Goal: Information Seeking & Learning: Learn about a topic

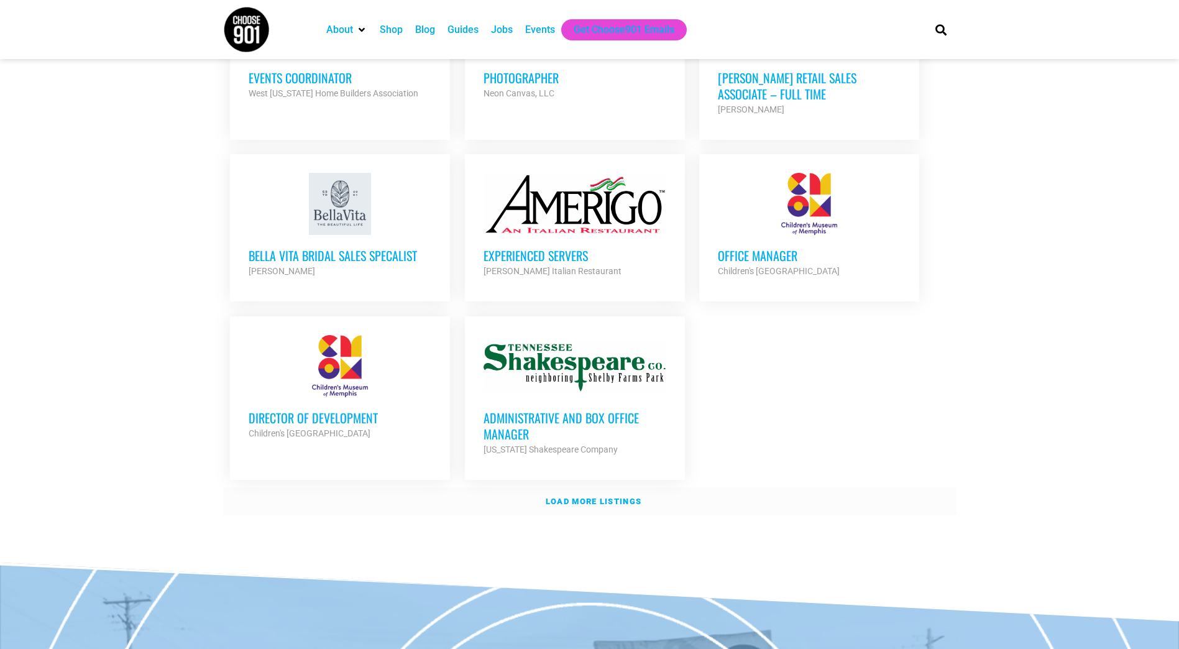
click at [572, 496] on strong "Load more listings" at bounding box center [593, 500] width 96 height 9
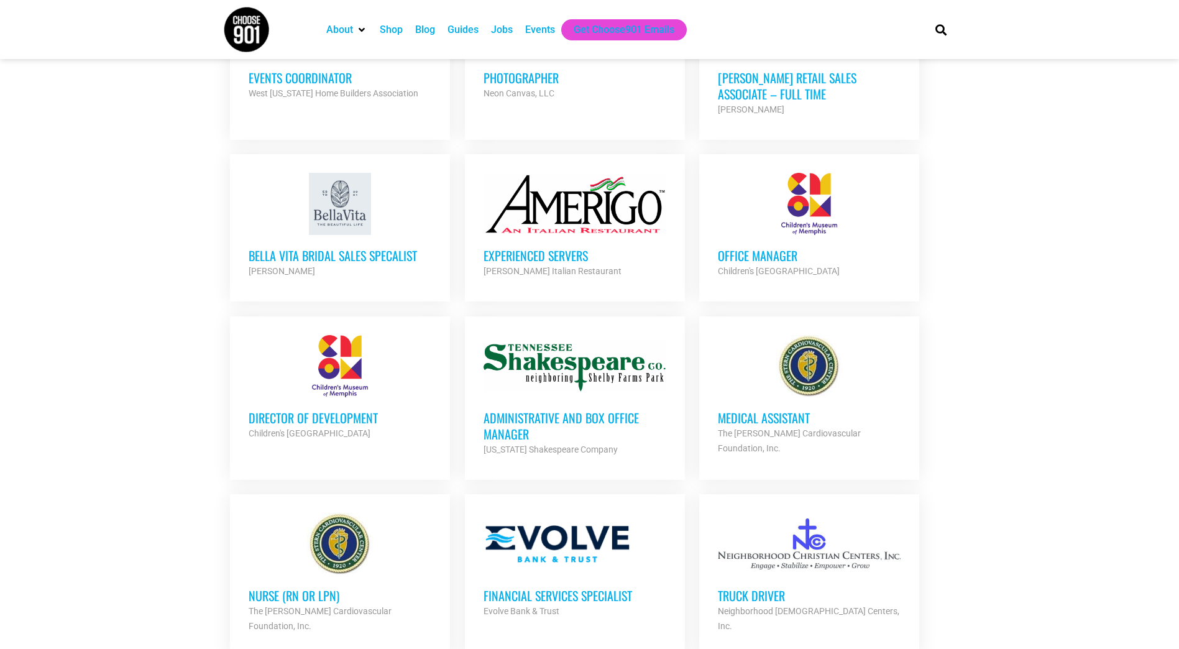
click at [823, 247] on h3 "Office Manager" at bounding box center [809, 255] width 183 height 16
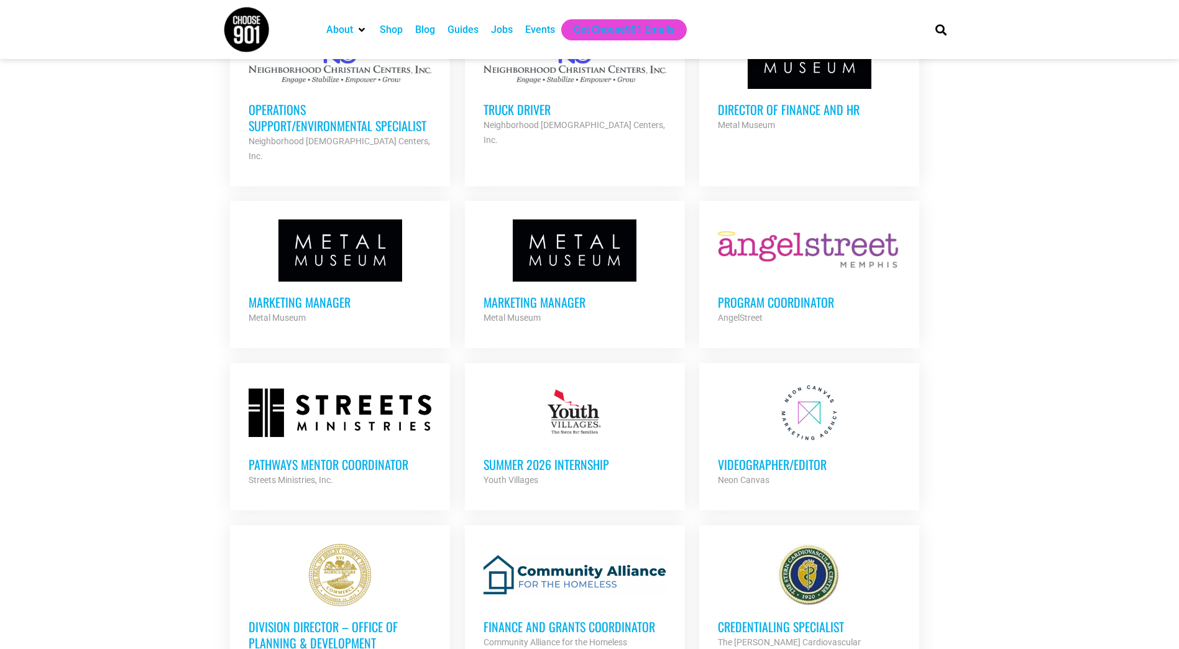
scroll to position [1988, 0]
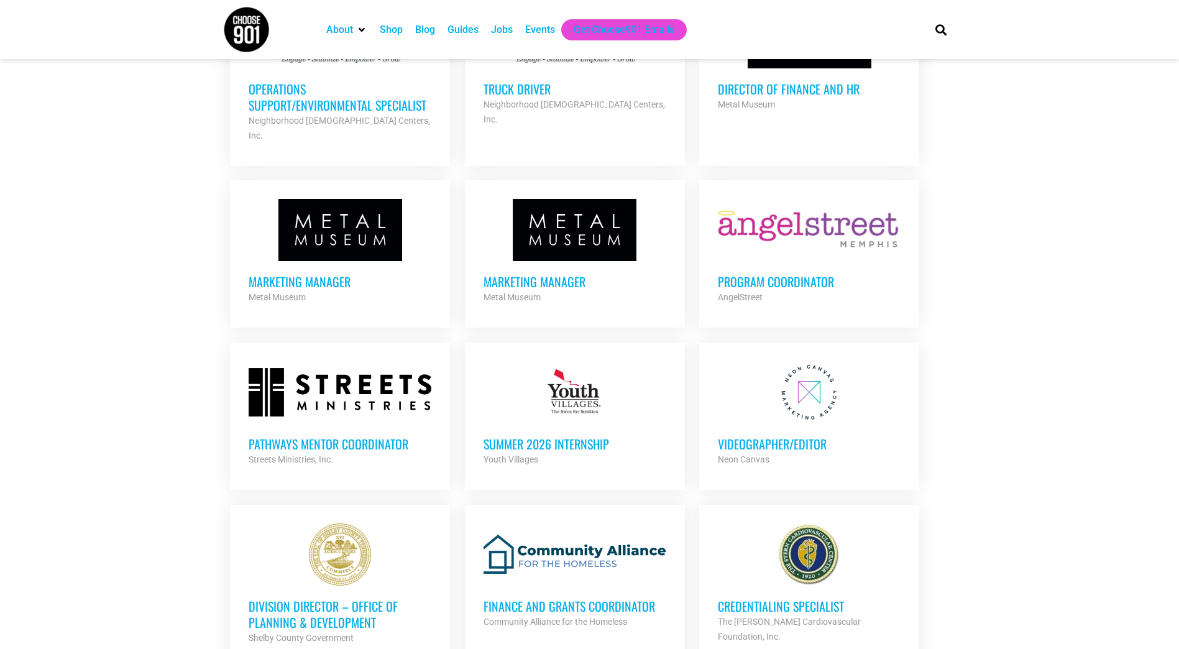
click at [814, 261] on div "Program Coordinator AngelStreet Partner Org" at bounding box center [809, 282] width 183 height 43
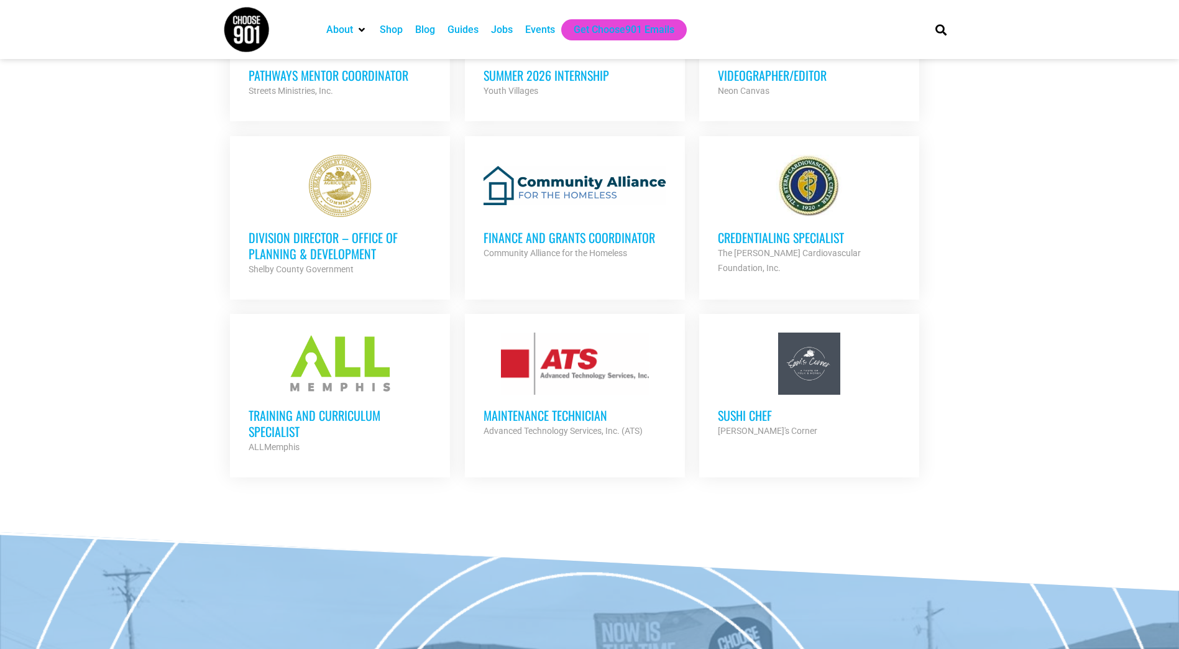
scroll to position [2361, 0]
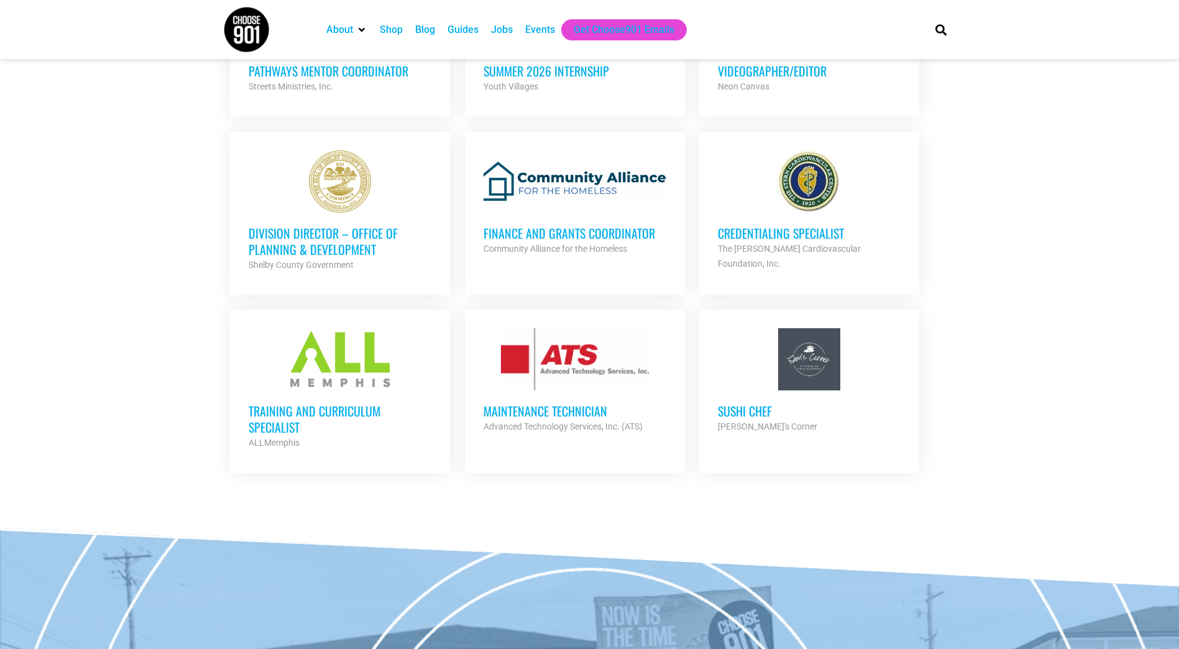
click at [360, 403] on h3 "Training and Curriculum Specialist" at bounding box center [340, 419] width 183 height 32
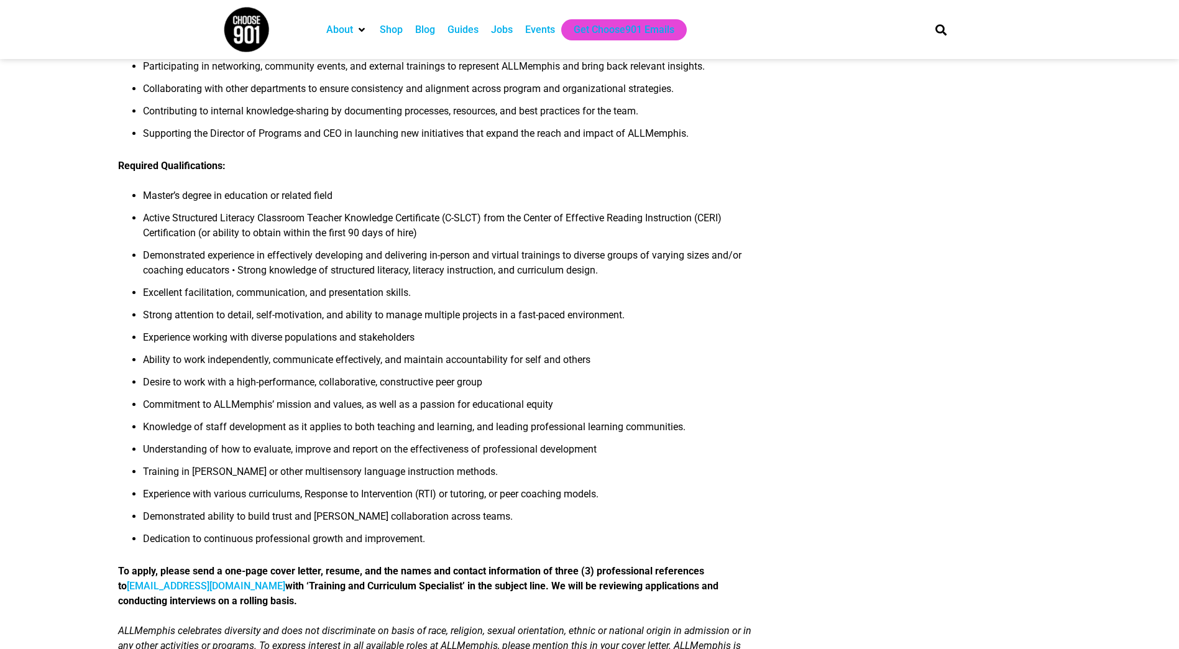
scroll to position [559, 0]
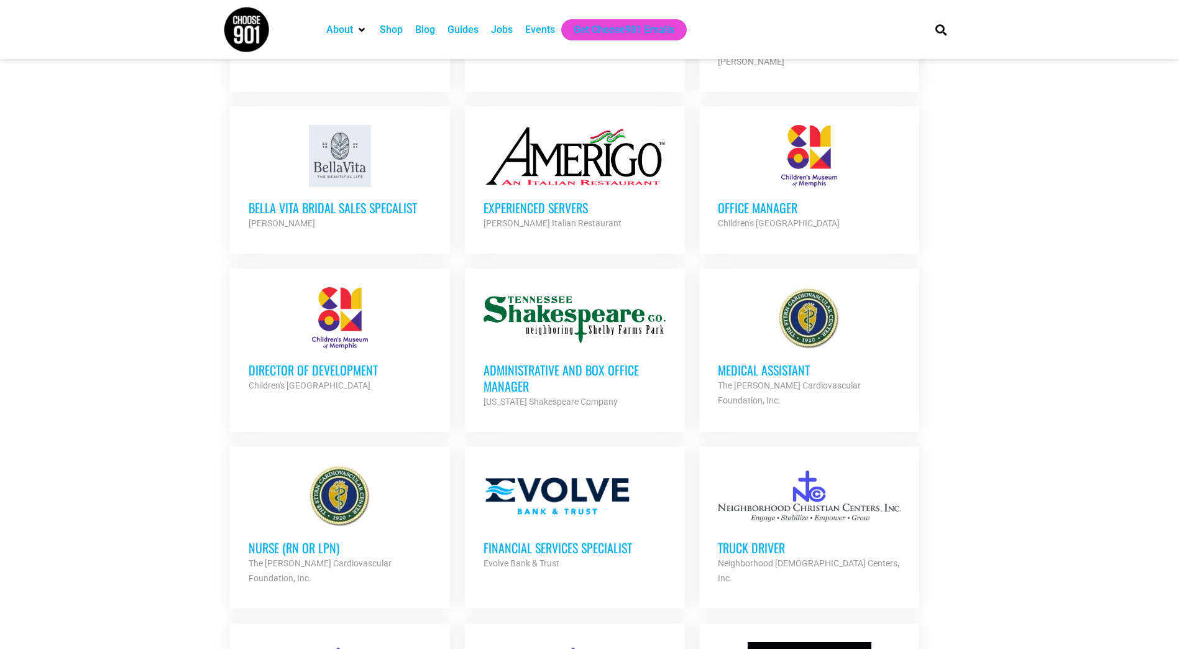
scroll to position [1305, 0]
